Goal: Task Accomplishment & Management: Use online tool/utility

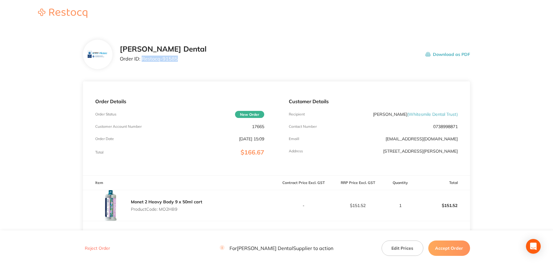
drag, startPoint x: 142, startPoint y: 59, endPoint x: 179, endPoint y: 62, distance: 37.3
click at [179, 62] on div "[PERSON_NAME] Dental Order ID: Restocq- 91585 Download as PDF" at bounding box center [295, 54] width 350 height 19
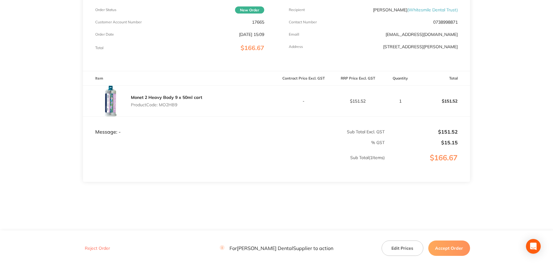
drag, startPoint x: 448, startPoint y: 247, endPoint x: 431, endPoint y: 235, distance: 20.8
click at [448, 247] on button "Accept Order" at bounding box center [449, 247] width 42 height 15
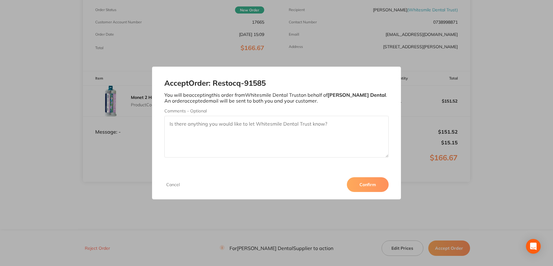
drag, startPoint x: 370, startPoint y: 182, endPoint x: 399, endPoint y: 158, distance: 38.4
click at [370, 180] on button "Confirm" at bounding box center [368, 184] width 42 height 15
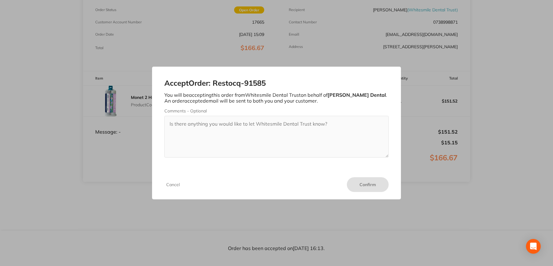
scroll to position [104, 0]
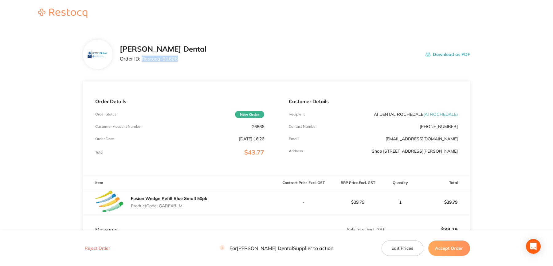
drag, startPoint x: 144, startPoint y: 58, endPoint x: 175, endPoint y: 62, distance: 31.0
click at [175, 62] on div "[PERSON_NAME] Dental Order ID: Restocq- 91606" at bounding box center [163, 54] width 87 height 19
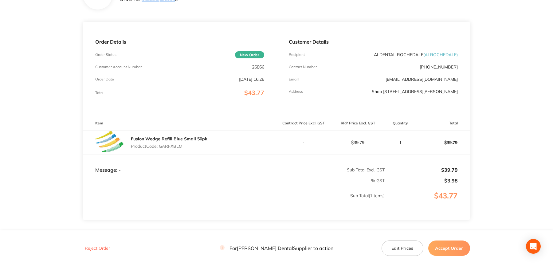
scroll to position [92, 0]
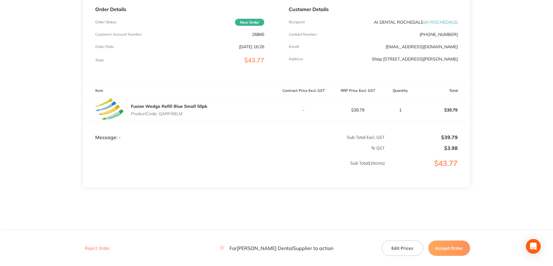
click at [448, 241] on div "Reject Order For Erskine Dental Supplier to action Edit Prices Accept Order" at bounding box center [276, 248] width 387 height 16
click at [447, 240] on button "Accept Order" at bounding box center [449, 247] width 42 height 15
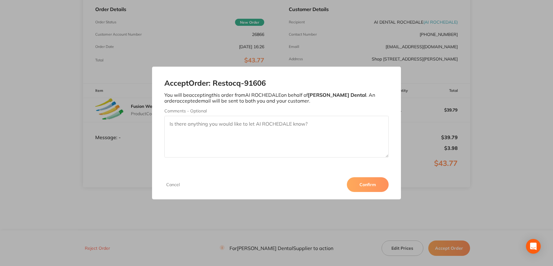
click at [367, 181] on button "Confirm" at bounding box center [368, 184] width 42 height 15
